Goal: Task Accomplishment & Management: Complete application form

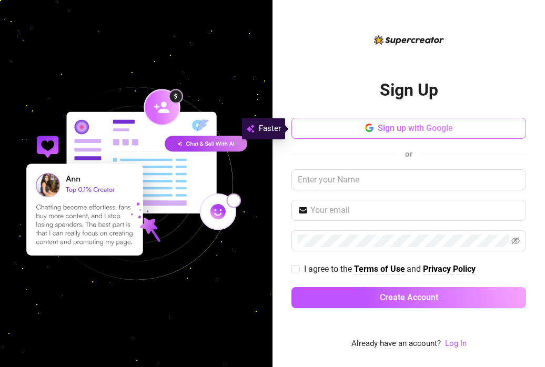
click at [390, 130] on span "Sign up with Google" at bounding box center [415, 128] width 75 height 10
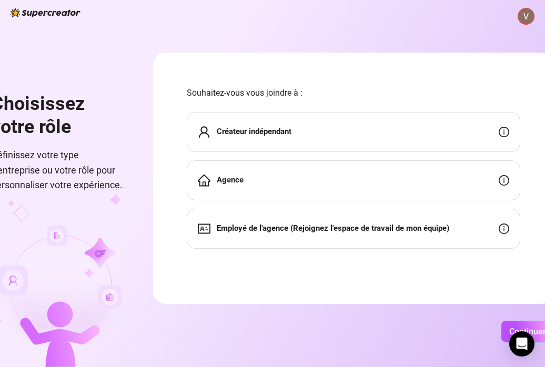
click at [292, 133] on strong "Créateur indépendant" at bounding box center [254, 131] width 75 height 9
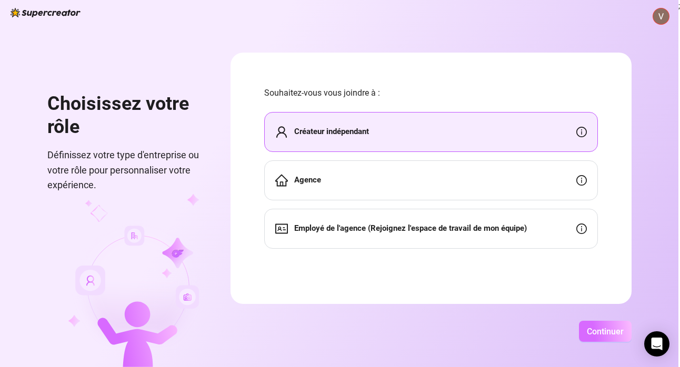
click at [545, 332] on span "Continuer" at bounding box center [605, 332] width 37 height 10
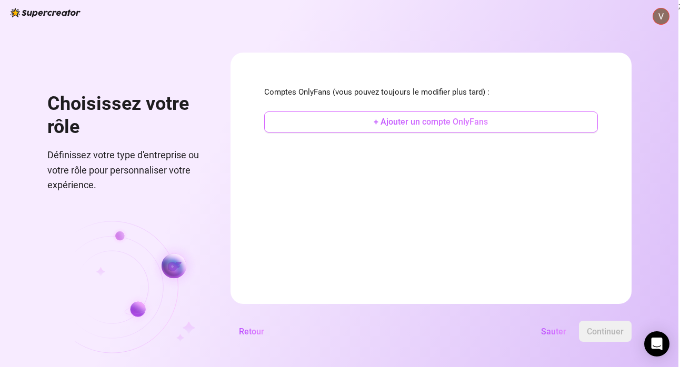
click at [435, 119] on span "+ Ajouter un compte OnlyFans" at bounding box center [431, 122] width 114 height 10
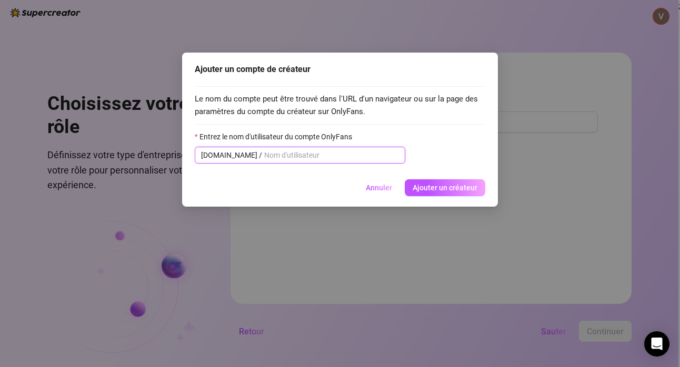
click at [317, 155] on input "Entrez le nom d'utilisateur du compte OnlyFans" at bounding box center [331, 155] width 135 height 12
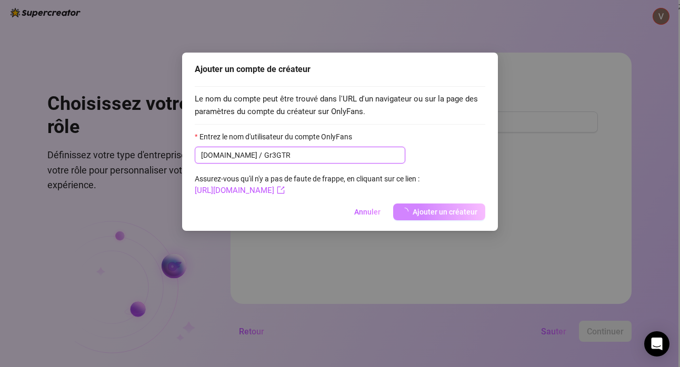
click at [305, 155] on input "Gr3GTR" at bounding box center [331, 155] width 135 height 12
type input "Gr3G"
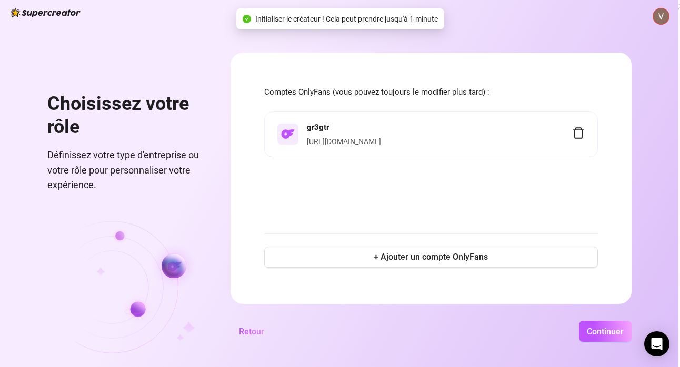
click at [444, 136] on div "[URL][DOMAIN_NAME]" at bounding box center [439, 142] width 265 height 12
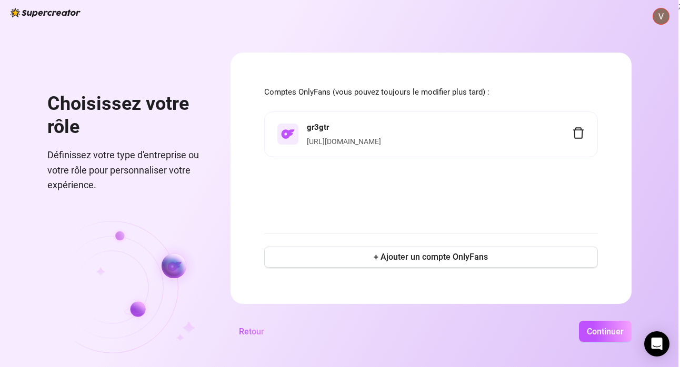
click at [419, 121] on li "gr3gtr [URL][DOMAIN_NAME]" at bounding box center [431, 135] width 334 height 46
click at [489, 136] on div "[URL][DOMAIN_NAME]" at bounding box center [439, 142] width 265 height 12
click at [322, 145] on li "gr3gtr [URL][DOMAIN_NAME]" at bounding box center [431, 135] width 334 height 46
click at [381, 138] on link "[URL][DOMAIN_NAME]" at bounding box center [344, 141] width 74 height 8
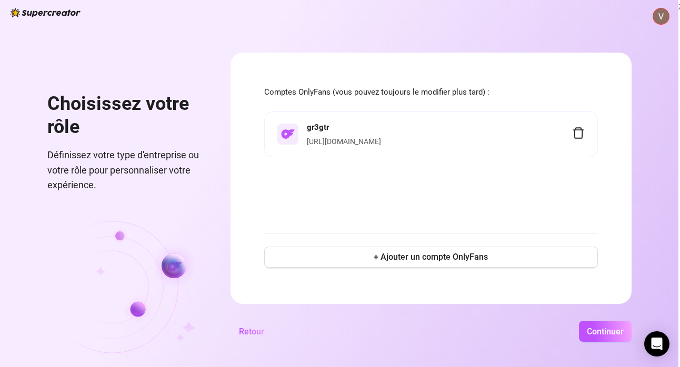
click at [381, 142] on link "[URL][DOMAIN_NAME]" at bounding box center [344, 141] width 74 height 8
click at [488, 253] on span "+ Ajouter un compte OnlyFans" at bounding box center [431, 257] width 114 height 10
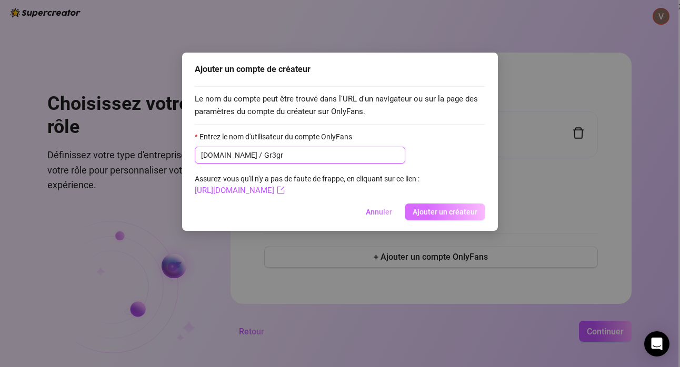
type input "Gr3gr"
click at [430, 208] on span "Ajouter un créateur" at bounding box center [445, 212] width 65 height 8
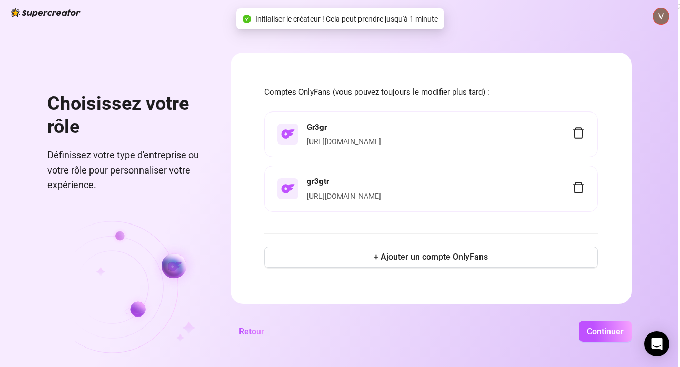
click at [424, 125] on h4 "Gr3gr" at bounding box center [439, 128] width 265 height 13
click at [381, 139] on link "[URL][DOMAIN_NAME]" at bounding box center [344, 141] width 74 height 8
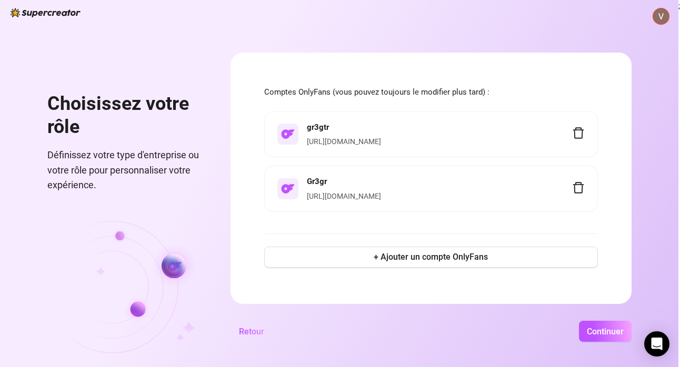
click at [381, 196] on link "[URL][DOMAIN_NAME]" at bounding box center [344, 196] width 74 height 8
click at [488, 254] on span "+ Ajouter un compte OnlyFans" at bounding box center [431, 257] width 114 height 10
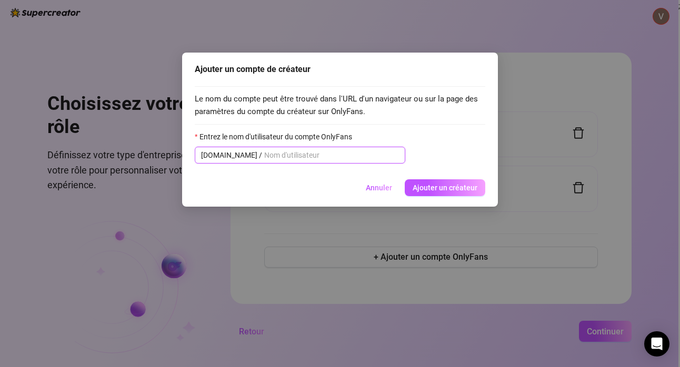
paste input "@u519354911"
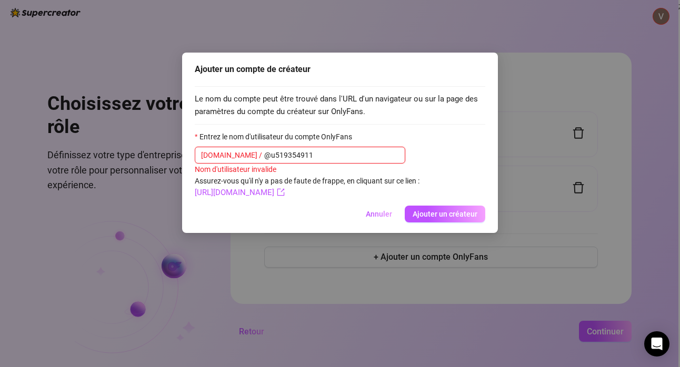
click at [278, 156] on input "@u519354911" at bounding box center [331, 155] width 135 height 12
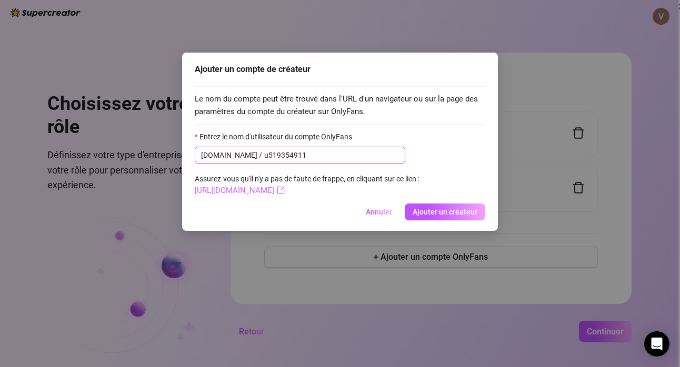
type input "u519354911"
click at [285, 188] on link "[URL][DOMAIN_NAME]" at bounding box center [240, 190] width 90 height 9
click at [438, 206] on button "Ajouter un créateur" at bounding box center [445, 212] width 81 height 17
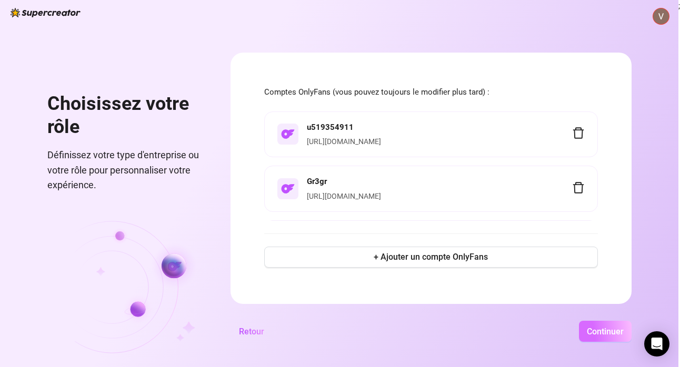
click at [545, 328] on button "Continuer" at bounding box center [605, 331] width 53 height 21
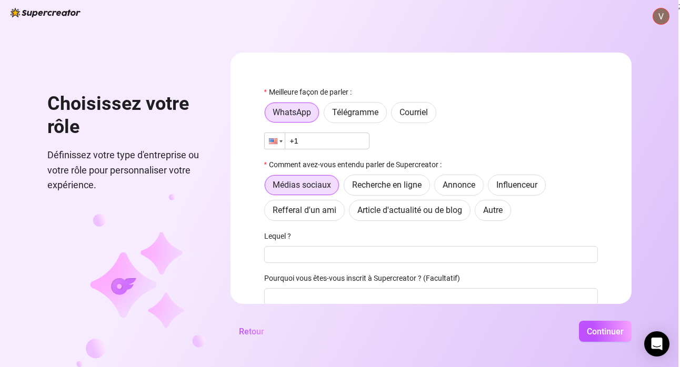
click at [277, 140] on div at bounding box center [273, 141] width 8 height 6
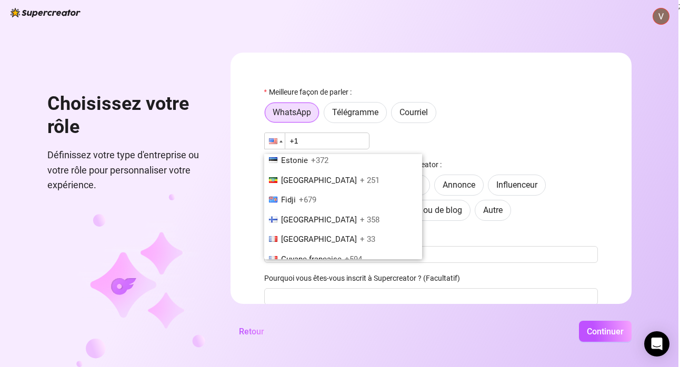
scroll to position [1272, 0]
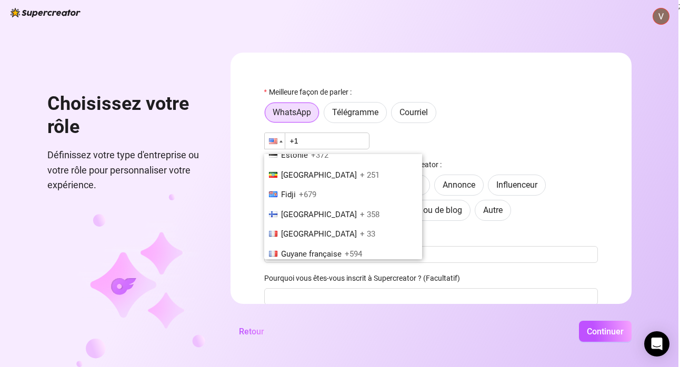
click at [334, 225] on li "France + 33" at bounding box center [343, 235] width 158 height 20
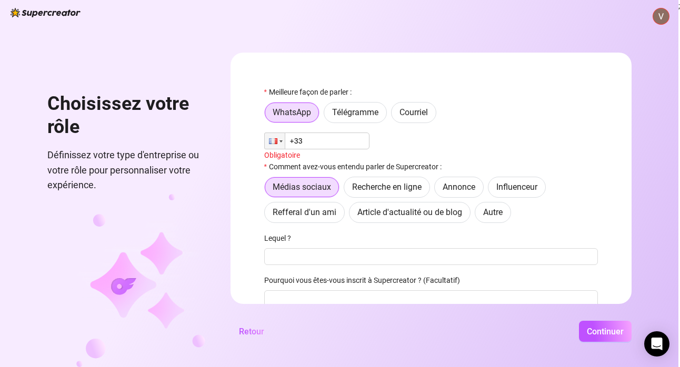
click at [349, 135] on input "+33" at bounding box center [316, 141] width 105 height 17
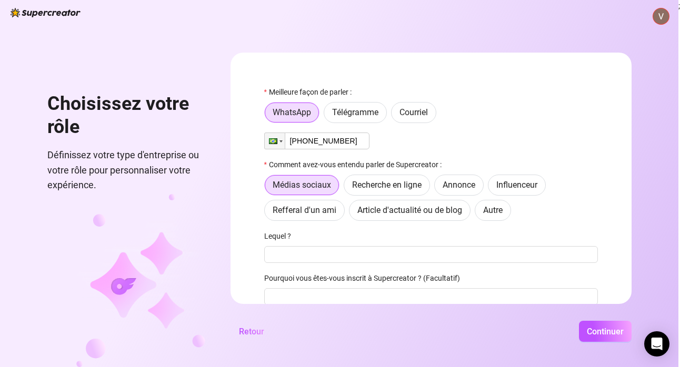
click at [326, 142] on input "[PHONE_NUMBER]" at bounding box center [316, 141] width 105 height 17
click at [283, 142] on div at bounding box center [280, 142] width 3 height 2
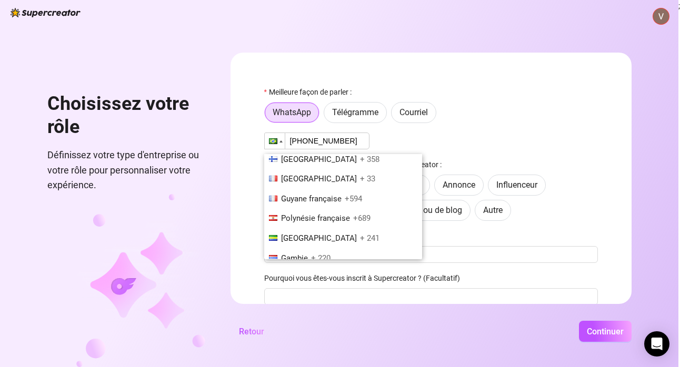
scroll to position [1300, 0]
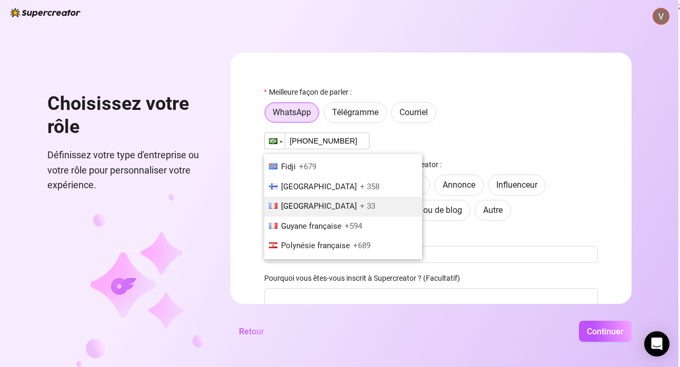
click at [332, 197] on li "France + 33" at bounding box center [343, 207] width 158 height 20
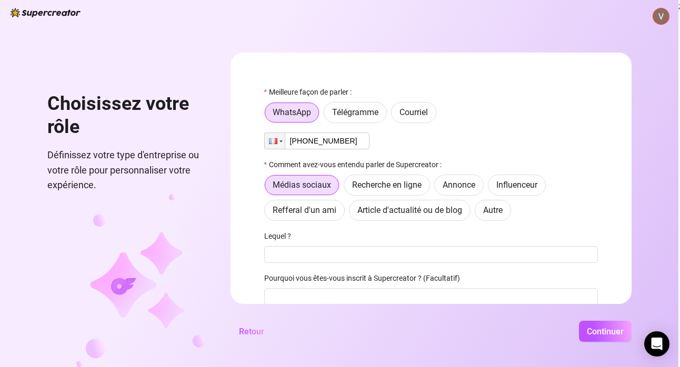
click at [332, 144] on input "[PHONE_NUMBER]" at bounding box center [316, 141] width 105 height 17
click at [334, 140] on input "[PHONE_NUMBER]" at bounding box center [316, 141] width 105 height 17
click at [369, 141] on input "[PHONE_NUMBER]" at bounding box center [316, 141] width 105 height 17
click at [361, 146] on input "+33 0 6" at bounding box center [316, 141] width 105 height 17
click at [361, 142] on input "+33 0 65 2" at bounding box center [316, 141] width 105 height 17
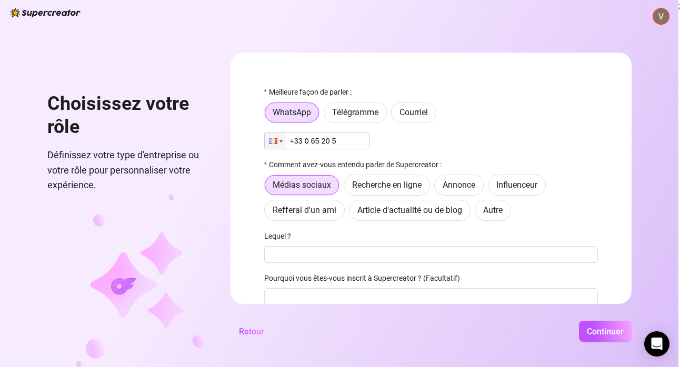
click at [368, 139] on input "+33 0 65 20 5" at bounding box center [316, 141] width 105 height 17
click at [322, 144] on input "[PHONE_NUMBER]" at bounding box center [316, 141] width 105 height 17
click at [369, 143] on input "+33 0 65 20 55 7" at bounding box center [316, 141] width 105 height 17
click at [369, 137] on input "[PHONE_NUMBER]" at bounding box center [316, 141] width 105 height 17
click at [333, 142] on input "[PHONE_NUMBER]" at bounding box center [316, 141] width 105 height 17
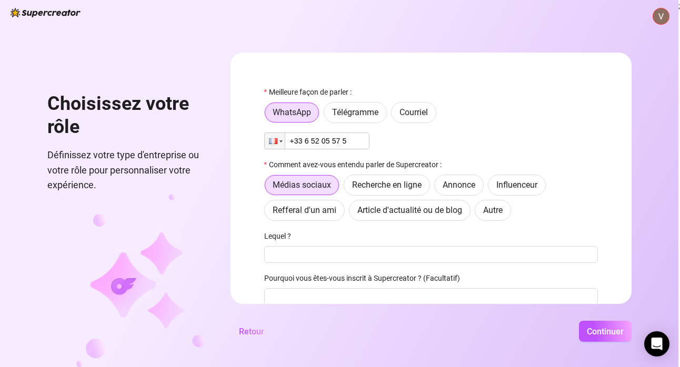
click at [369, 139] on input "+33 6 52 05 57 5" at bounding box center [316, 141] width 105 height 17
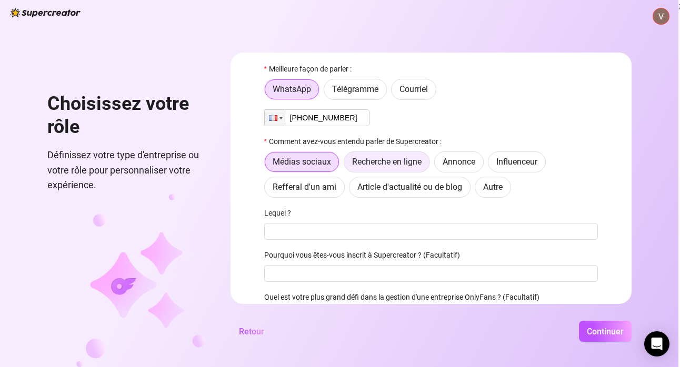
type input "[PHONE_NUMBER]"
click at [422, 160] on span "Recherche en ligne" at bounding box center [386, 162] width 69 height 10
click at [347, 165] on input "Recherche en ligne" at bounding box center [347, 165] width 0 height 0
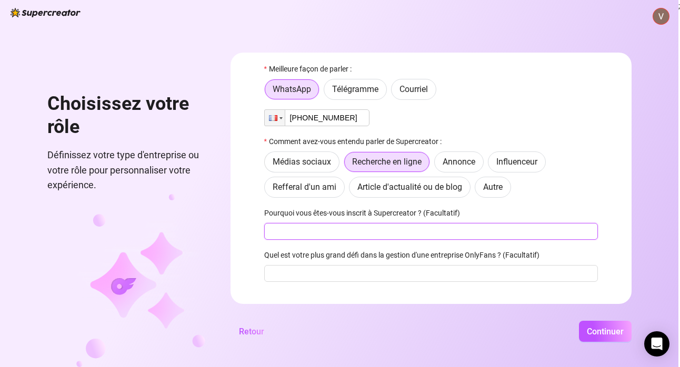
click at [388, 228] on input "Pourquoi vous êtes-vous inscrit à Supercreator ? (Facultatif)" at bounding box center [431, 231] width 334 height 17
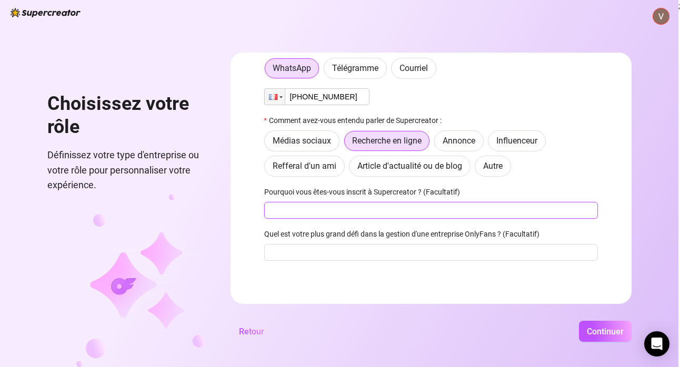
scroll to position [44, 0]
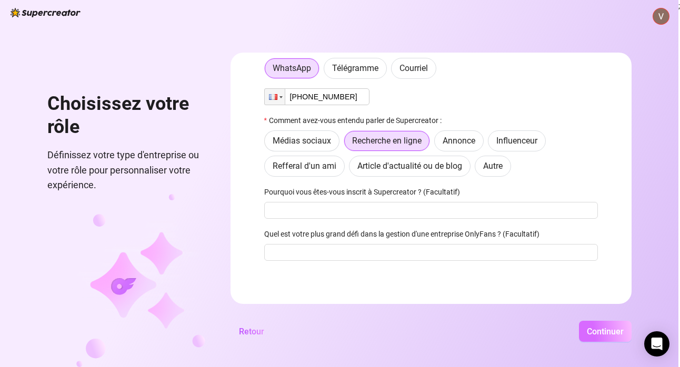
click at [545, 331] on span "Continuer" at bounding box center [605, 332] width 37 height 10
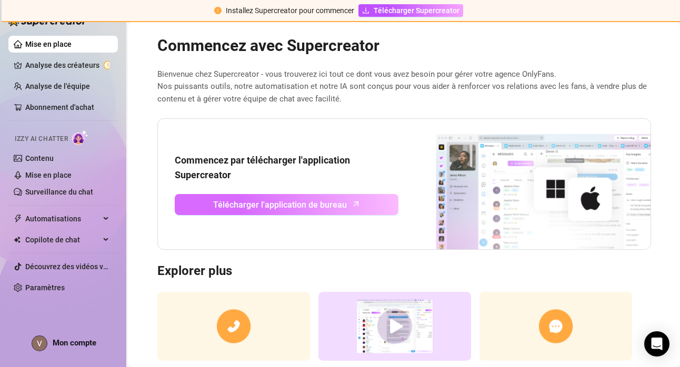
scroll to position [16, 0]
